Goal: Transaction & Acquisition: Purchase product/service

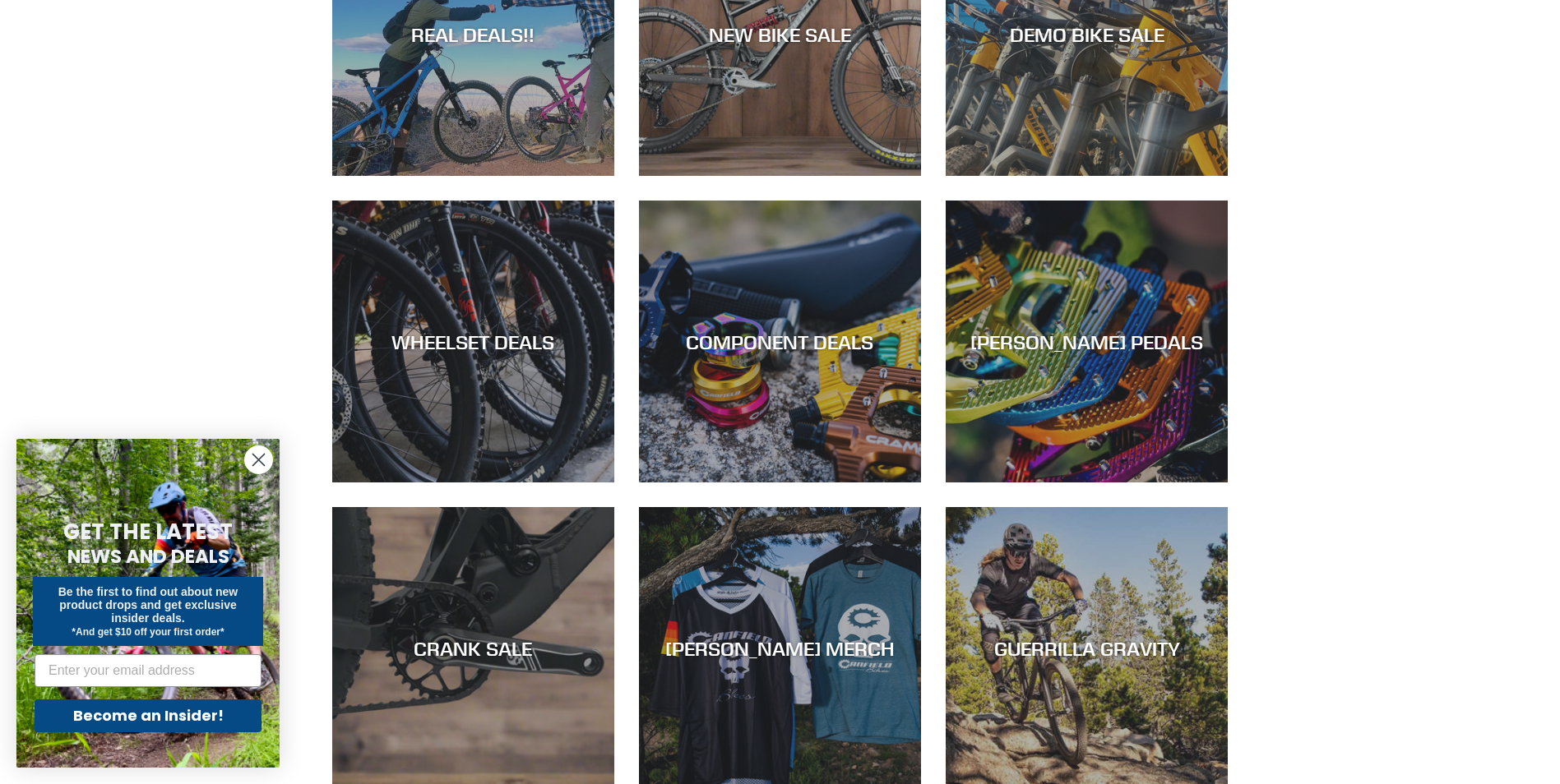
scroll to position [575, 0]
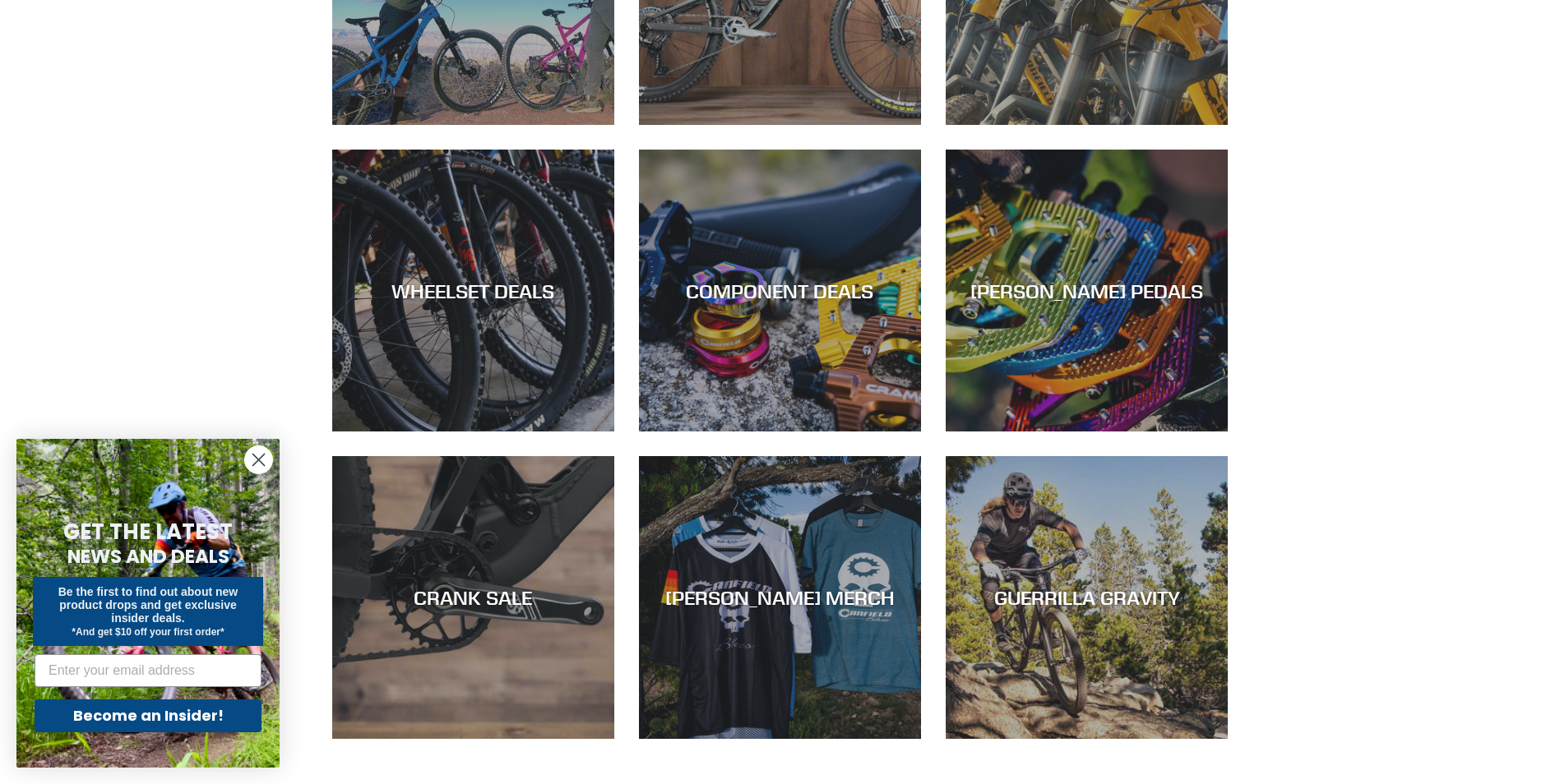
click at [252, 461] on circle "Close dialog" at bounding box center [258, 459] width 27 height 27
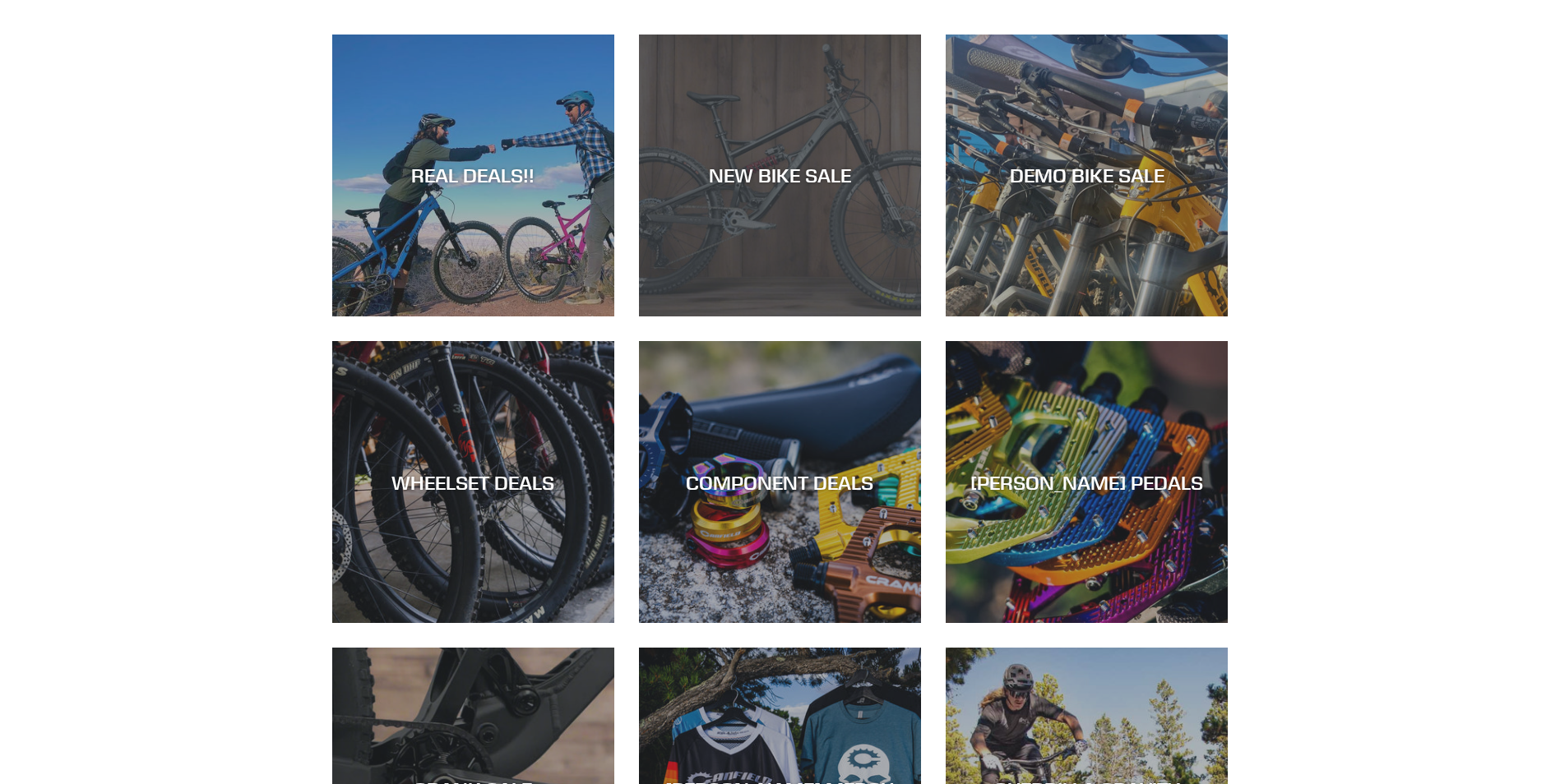
scroll to position [0, 0]
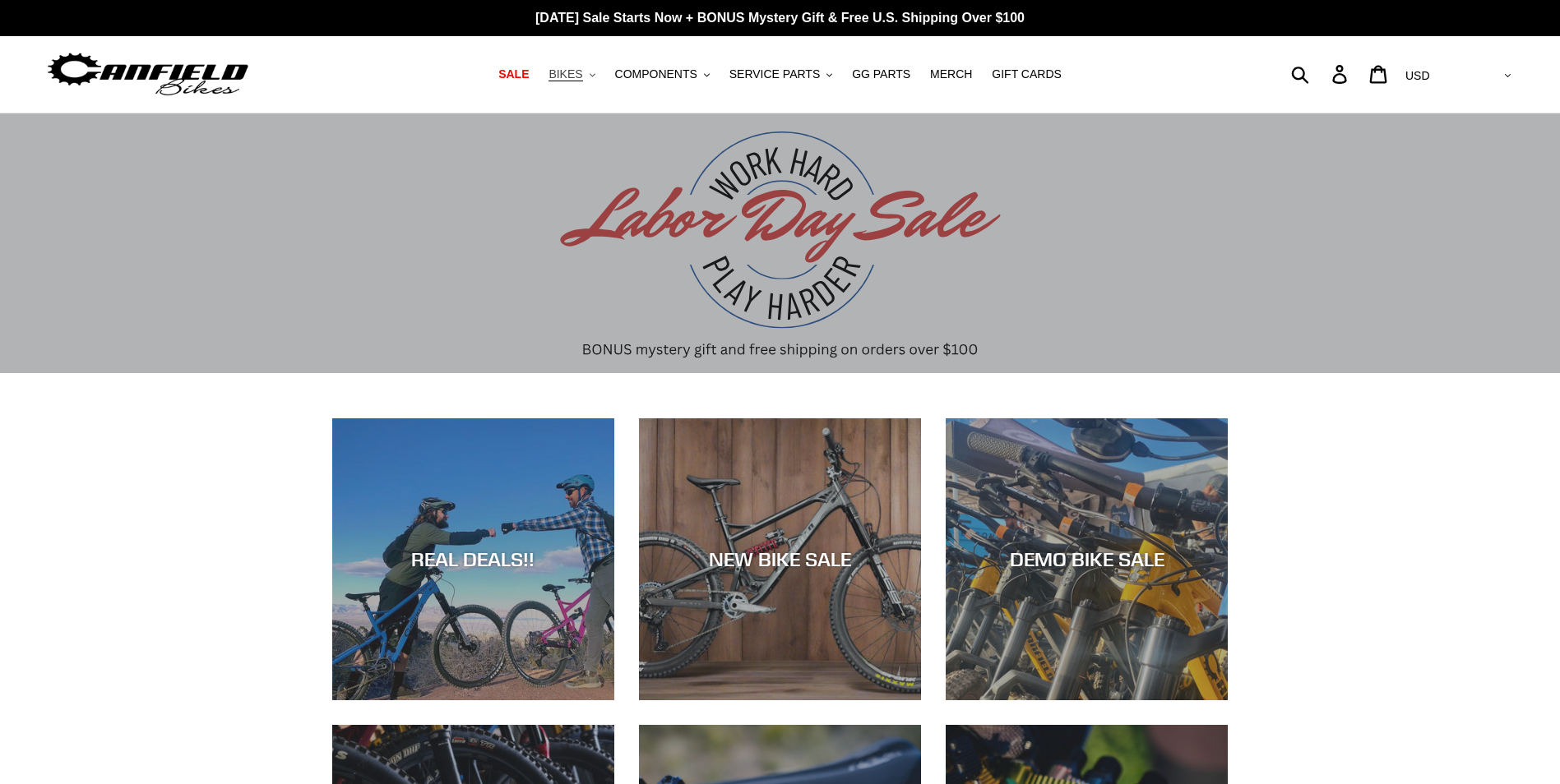
click at [582, 77] on span "BIKES" at bounding box center [564, 74] width 33 height 14
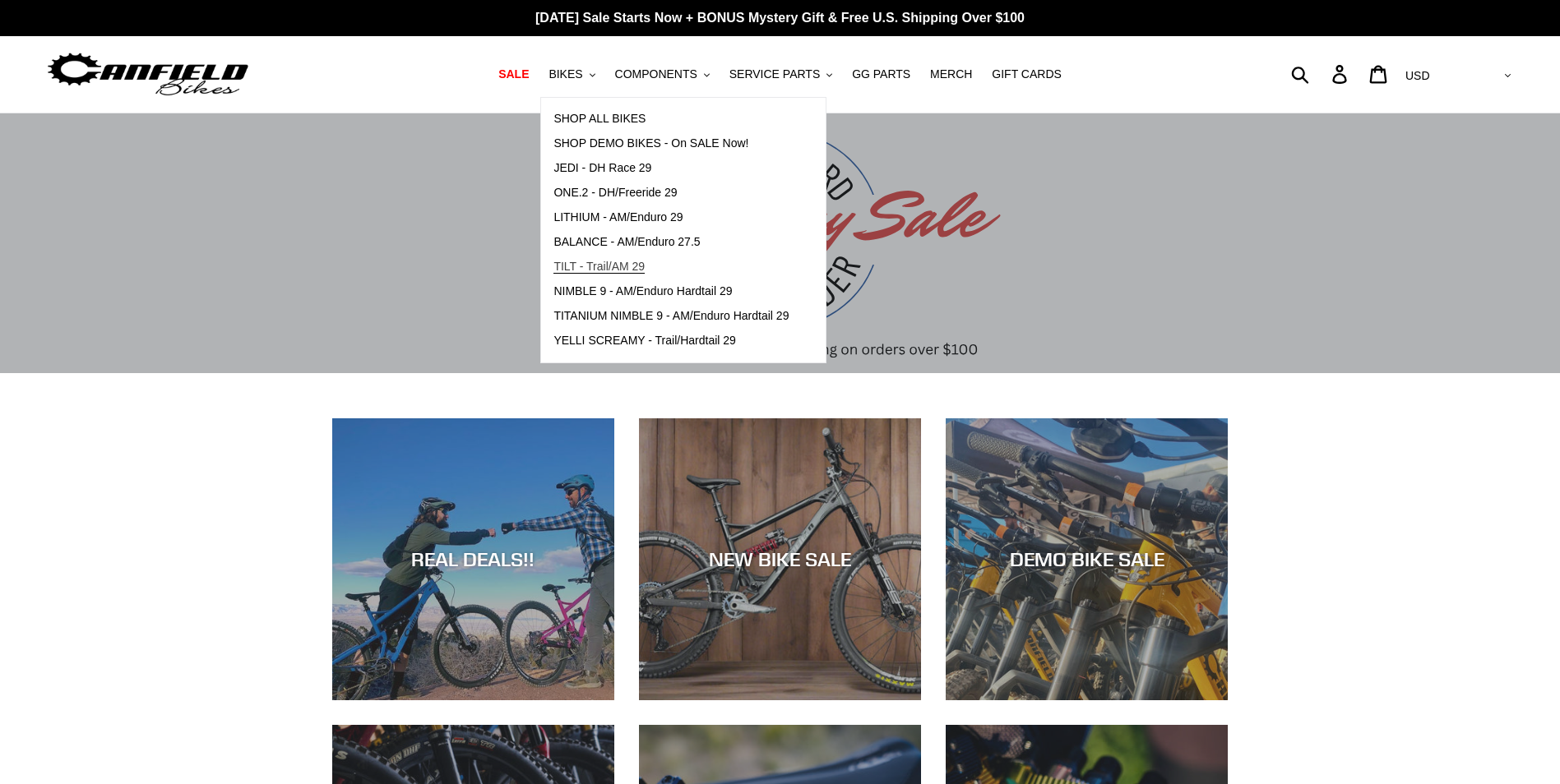
click at [625, 270] on span "TILT - Trail/AM 29" at bounding box center [599, 267] width 91 height 14
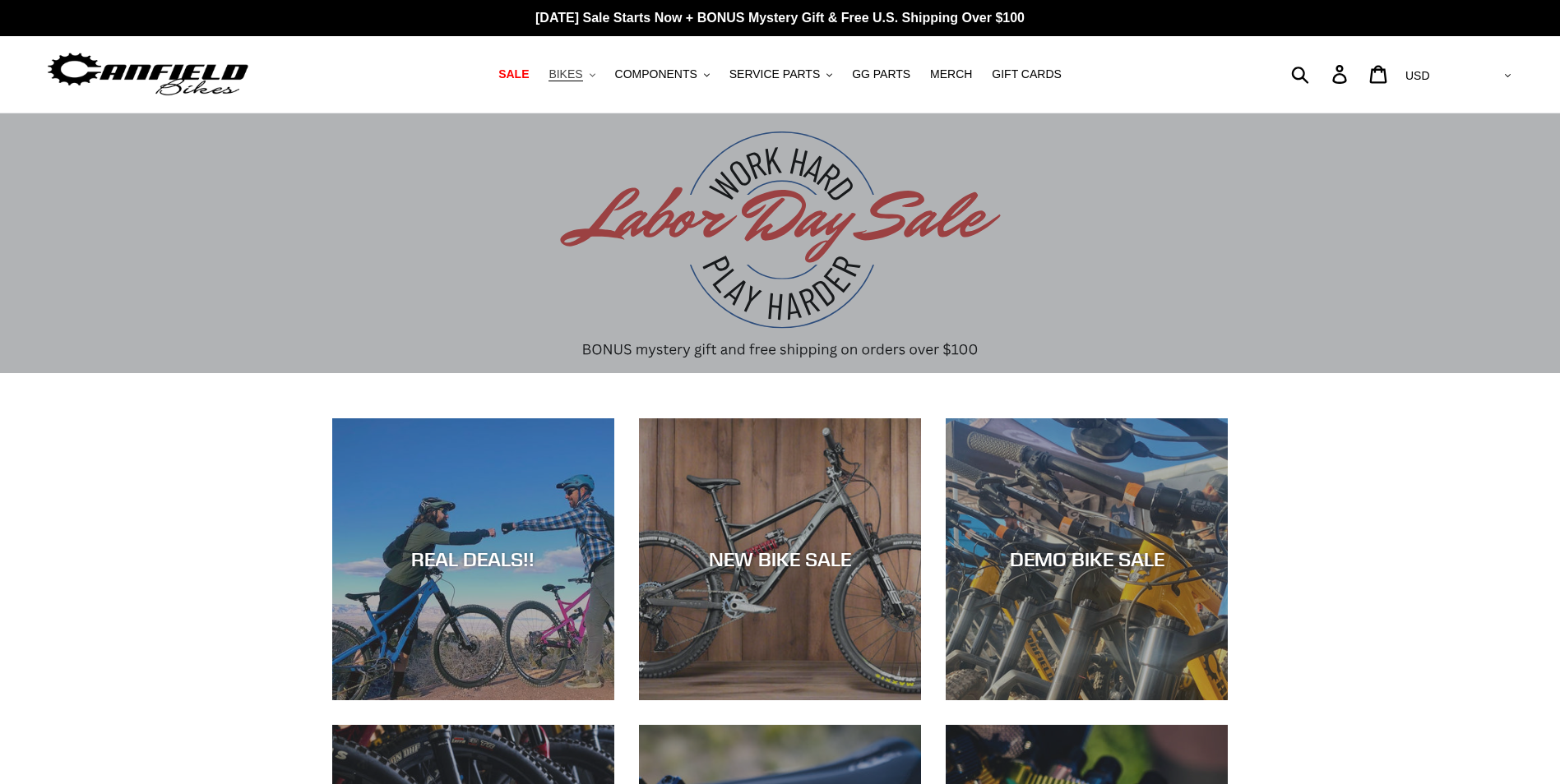
click at [582, 81] on span "BIKES" at bounding box center [564, 74] width 33 height 14
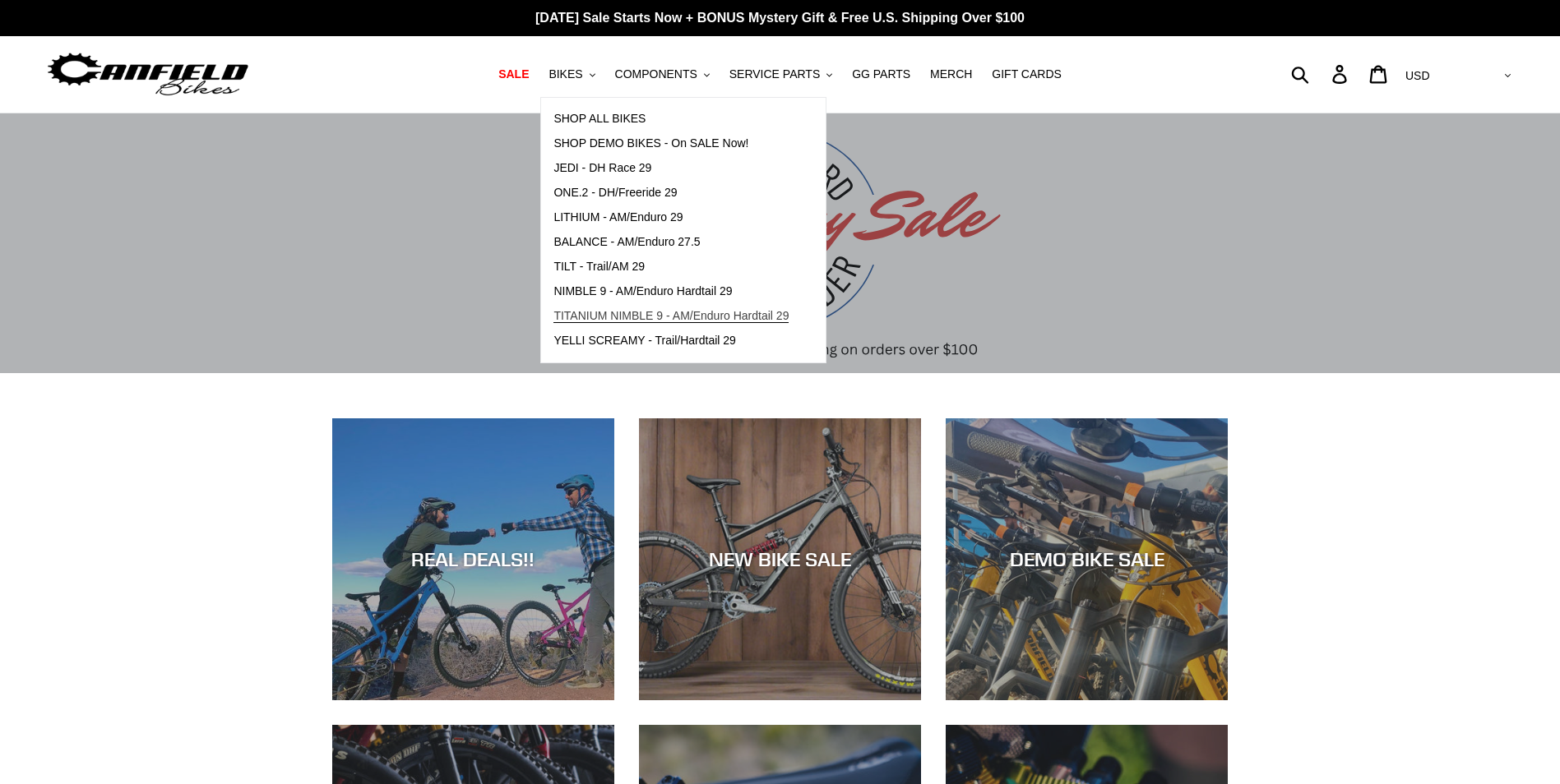
click at [620, 320] on span "TITANIUM NIMBLE 9 - AM/Enduro Hardtail 29" at bounding box center [671, 315] width 235 height 14
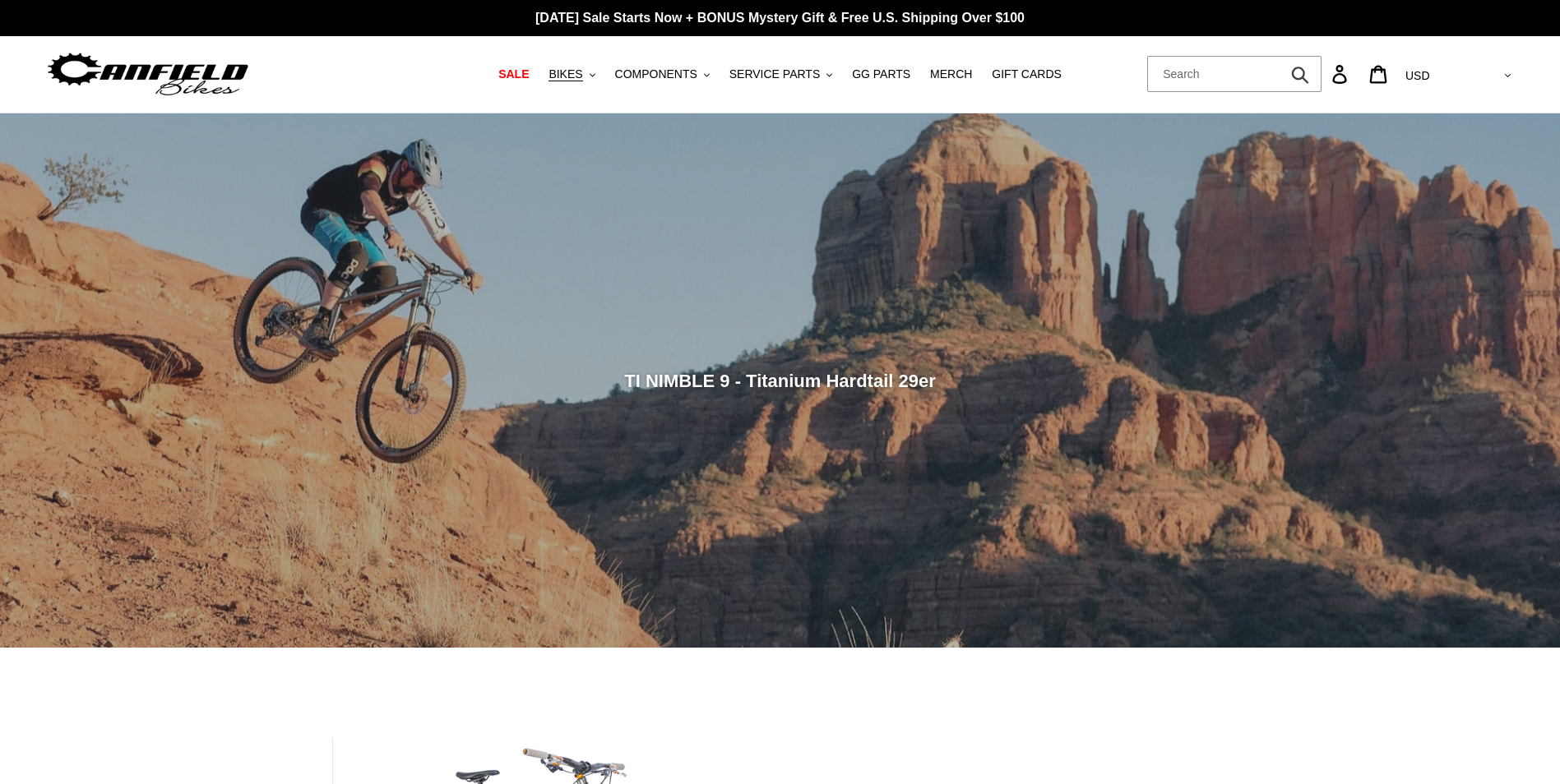
click at [1321, 89] on form "Submit" at bounding box center [1234, 74] width 174 height 36
type input "yelli screamy"
click at [1281, 56] on button "Submit" at bounding box center [1301, 74] width 40 height 36
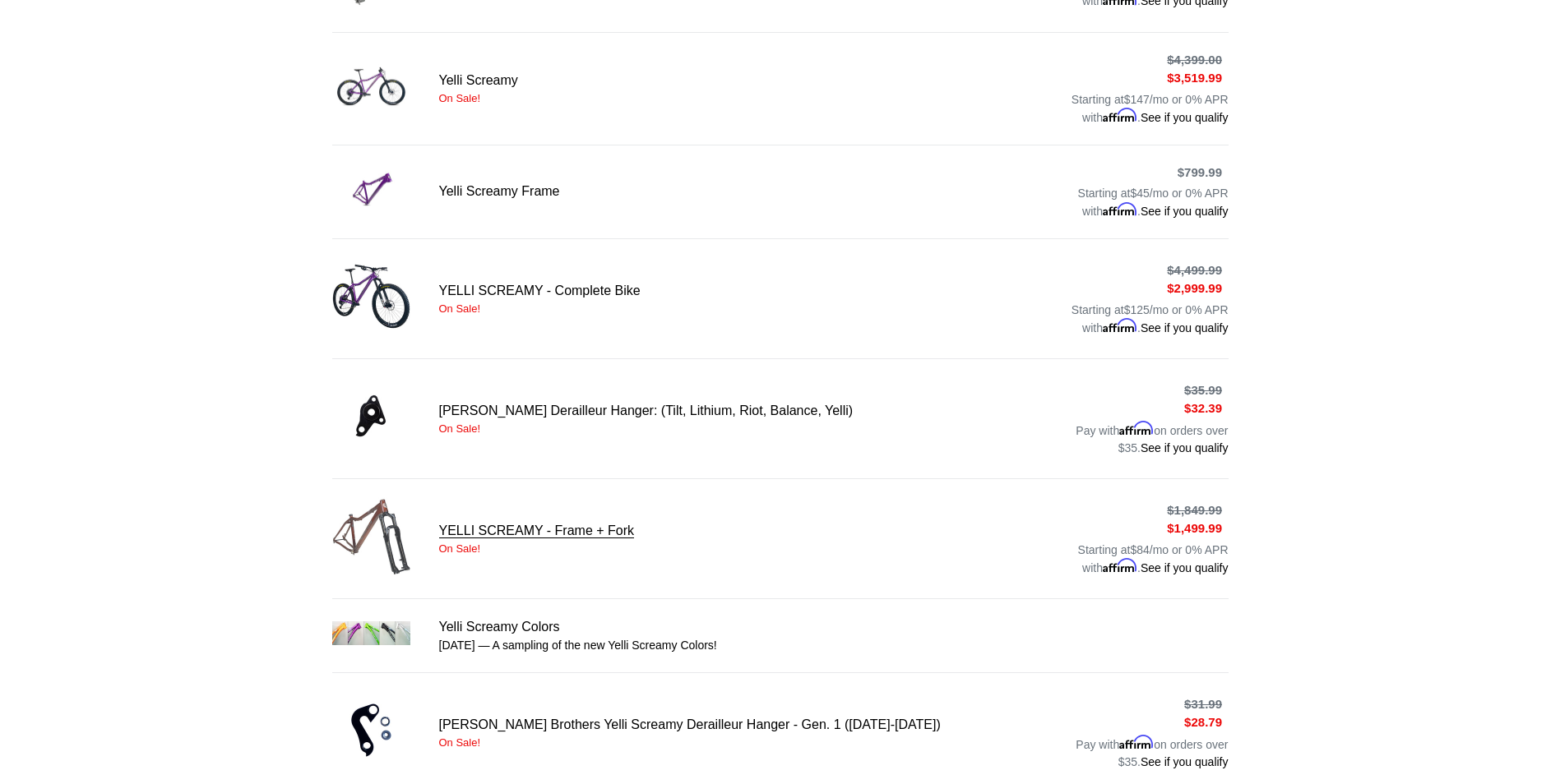
scroll to position [384, 0]
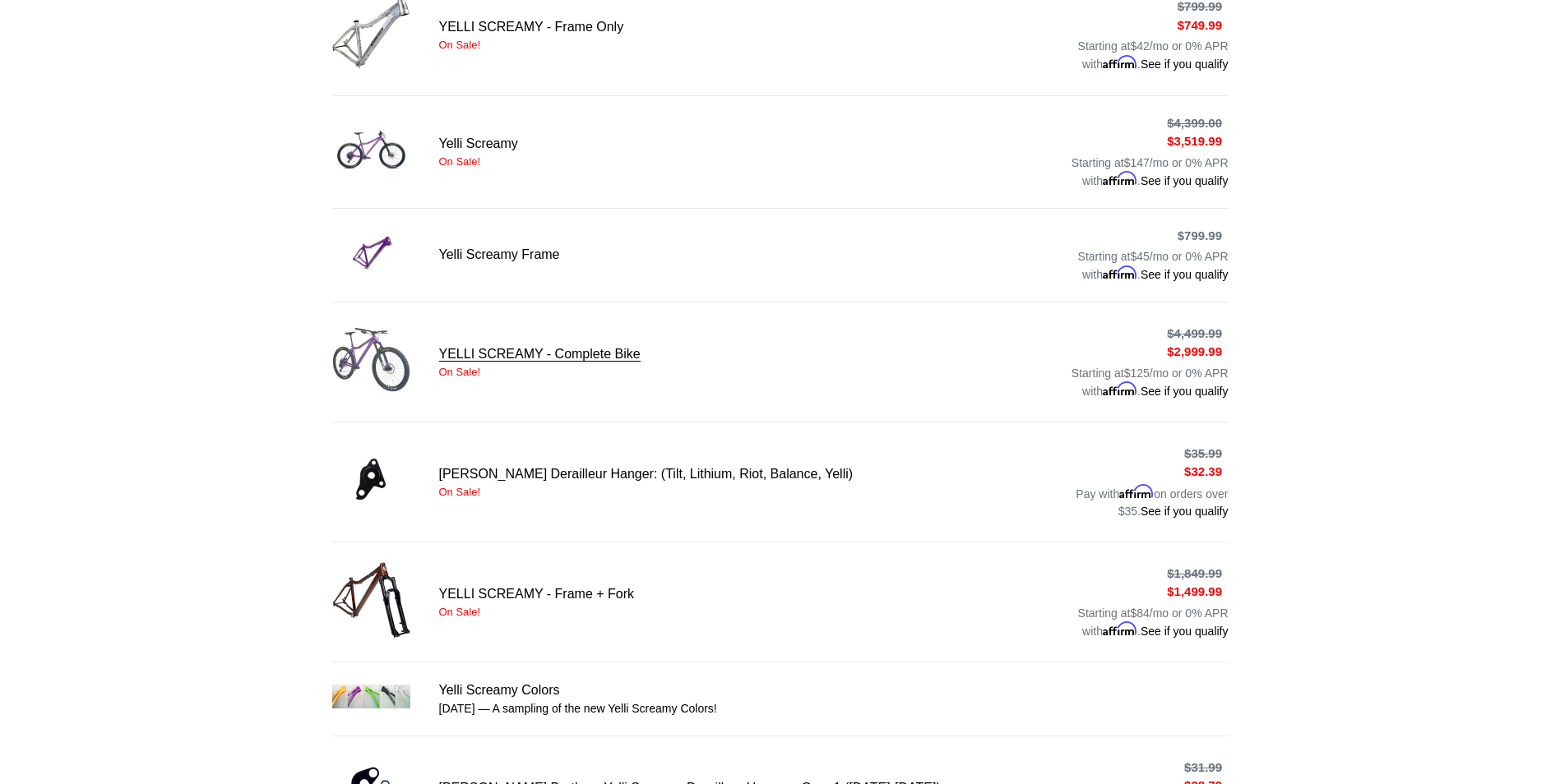
click at [377, 358] on link "YELLI SCREAMY - Complete Bike" at bounding box center [780, 361] width 896 height 83
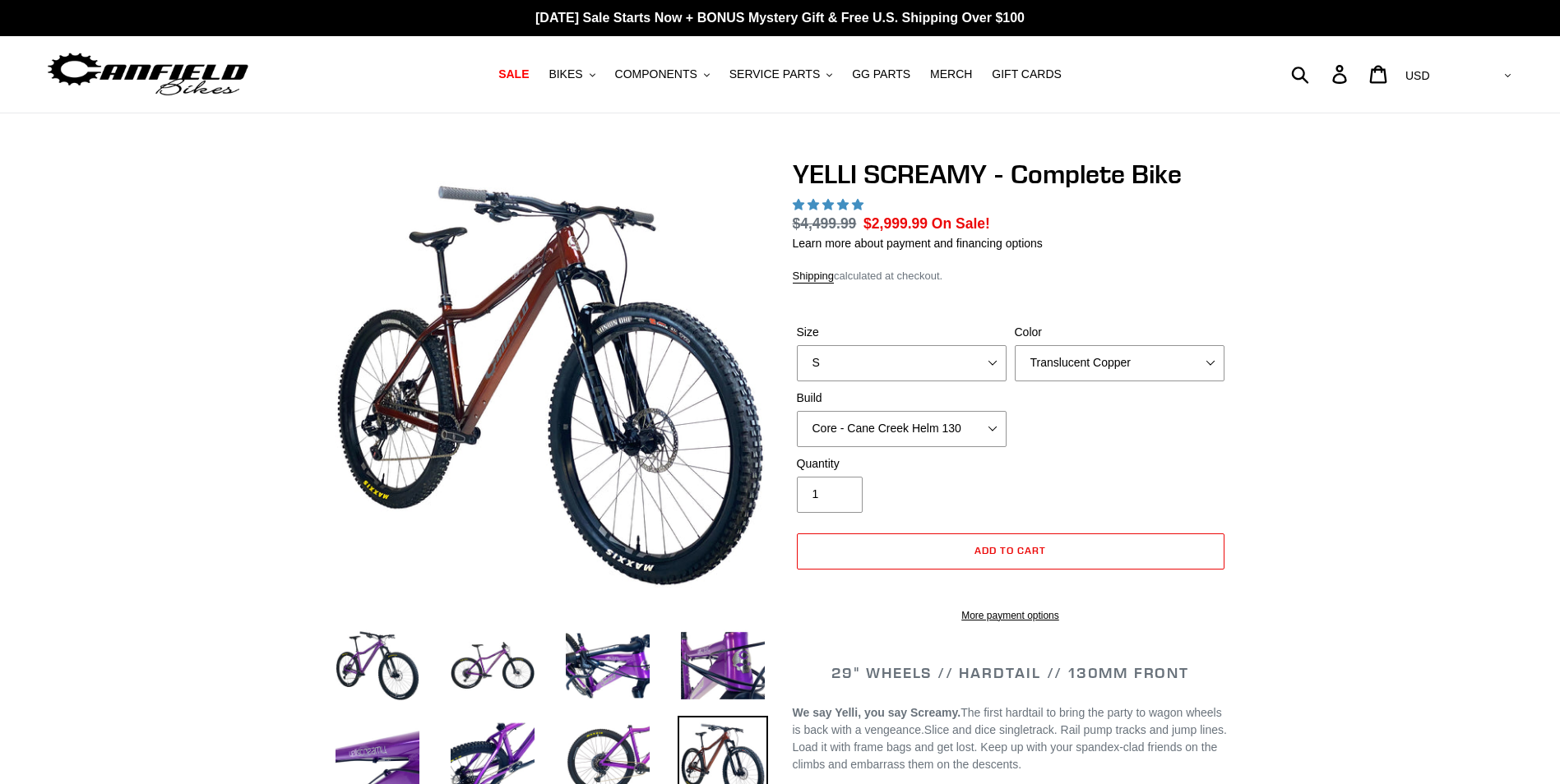
select select "highest-rating"
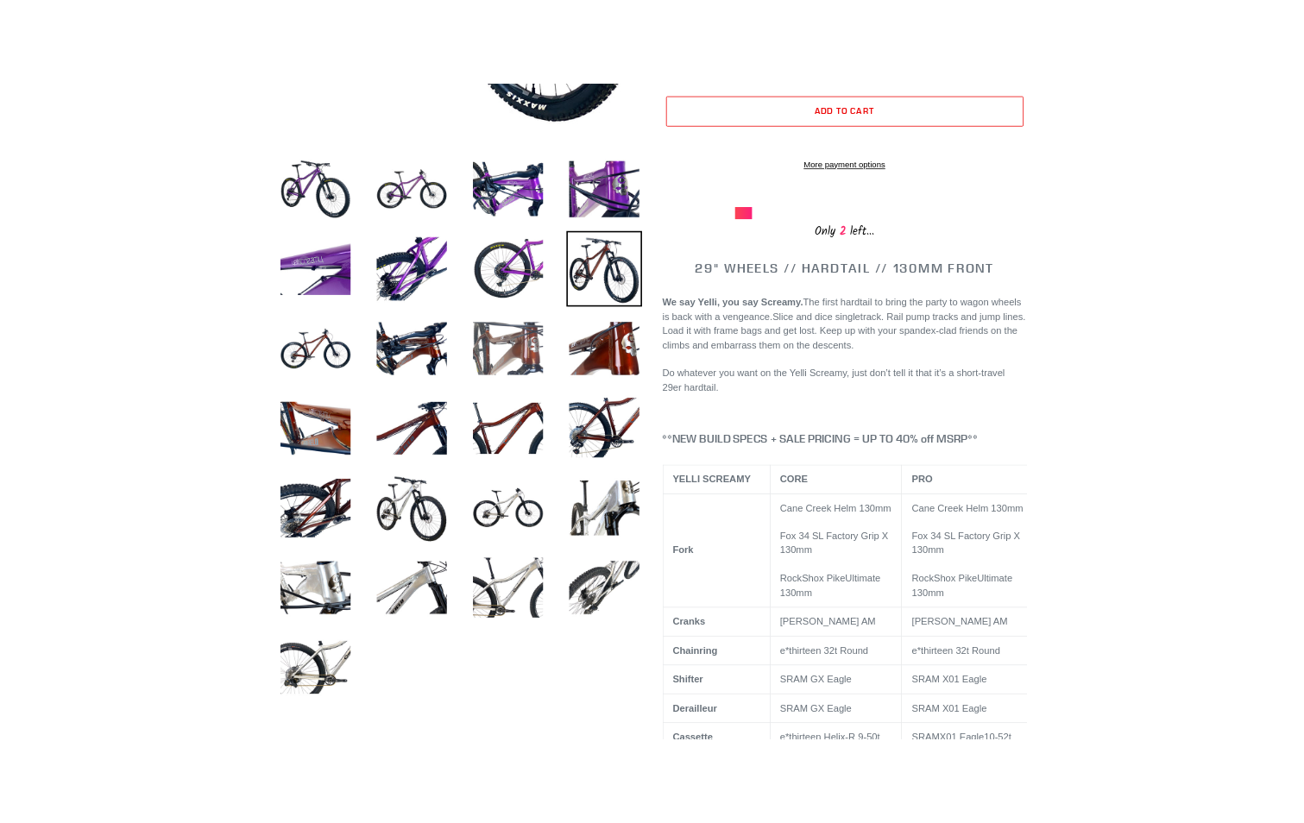
scroll to position [604, 0]
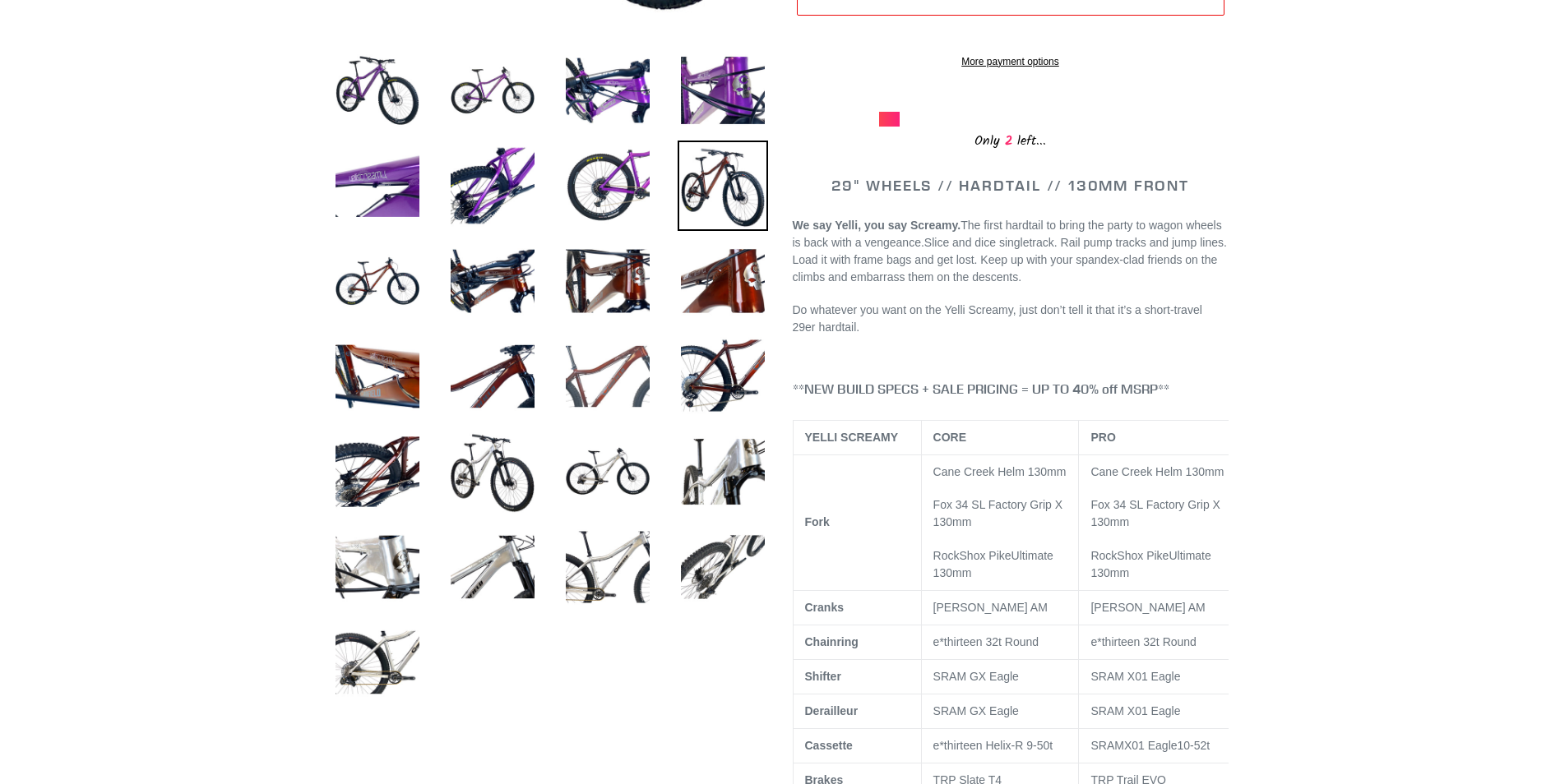
click at [618, 383] on img at bounding box center [607, 376] width 91 height 90
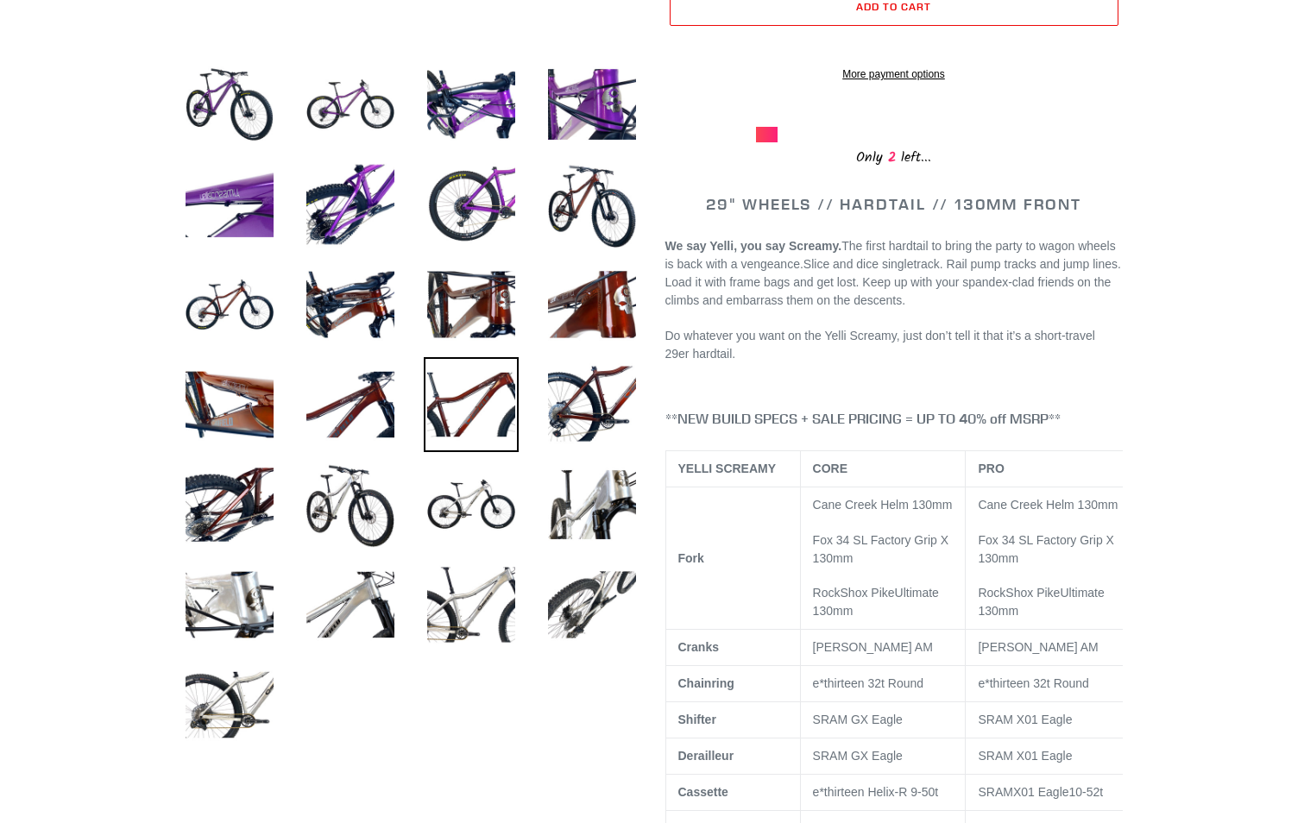
click at [468, 298] on img at bounding box center [471, 304] width 95 height 95
click at [498, 490] on img at bounding box center [471, 504] width 95 height 95
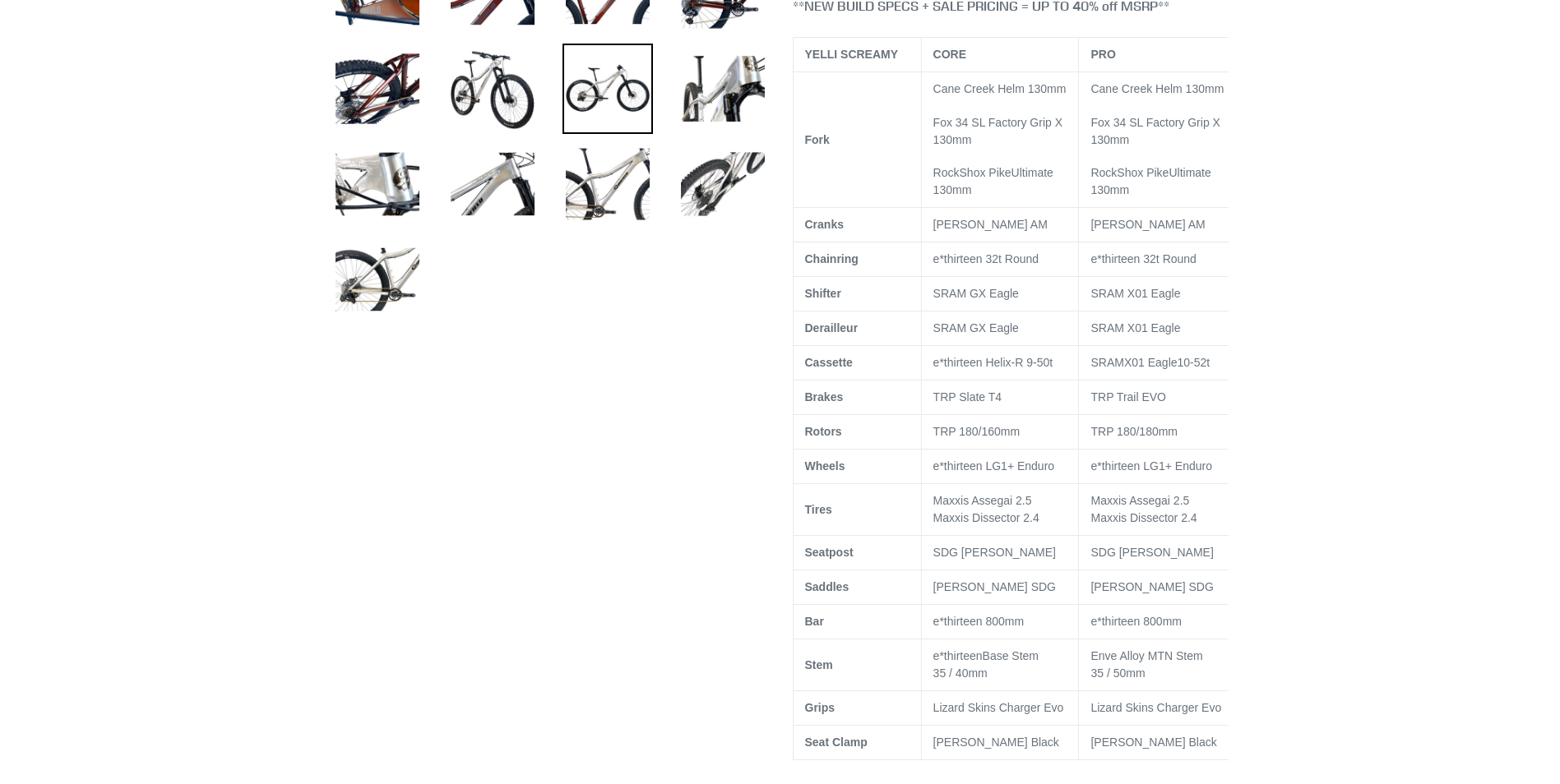
scroll to position [959, 0]
